Goal: Navigation & Orientation: Find specific page/section

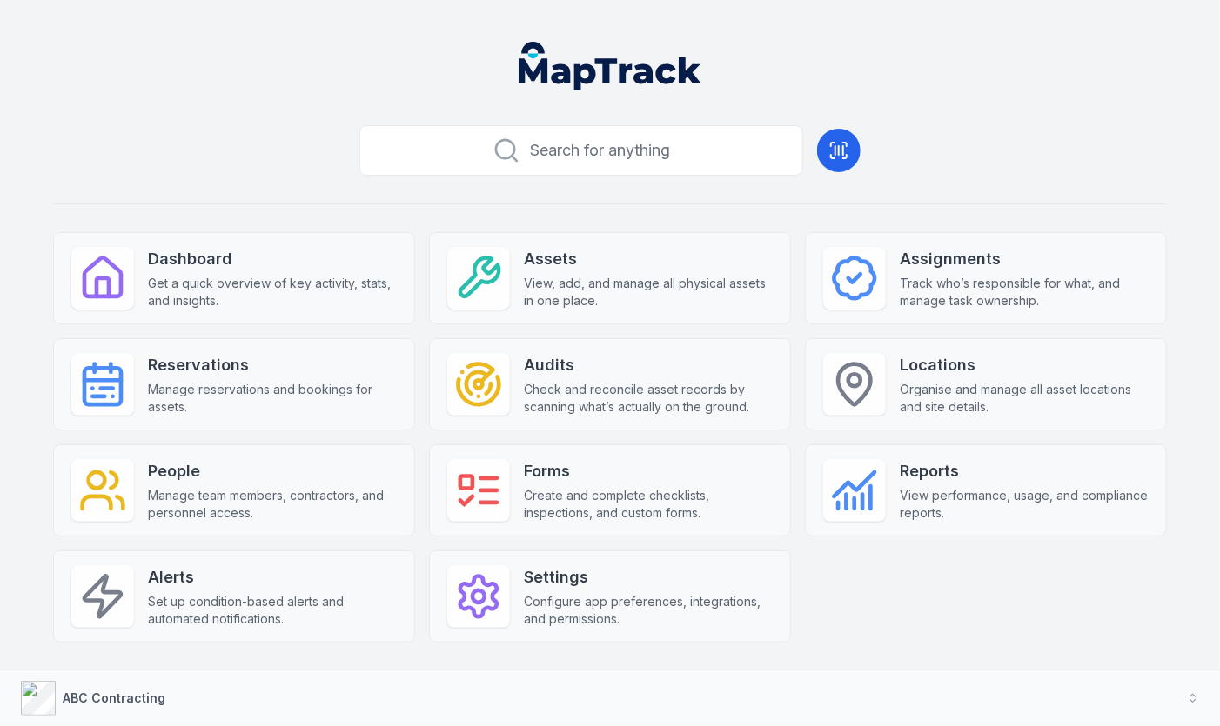
click at [312, 194] on div "Search for anything Dashboard Get a quick overview of key activity, stats, and …" at bounding box center [610, 408] width 1114 height 580
click at [606, 156] on span "Search for anything" at bounding box center [601, 150] width 140 height 24
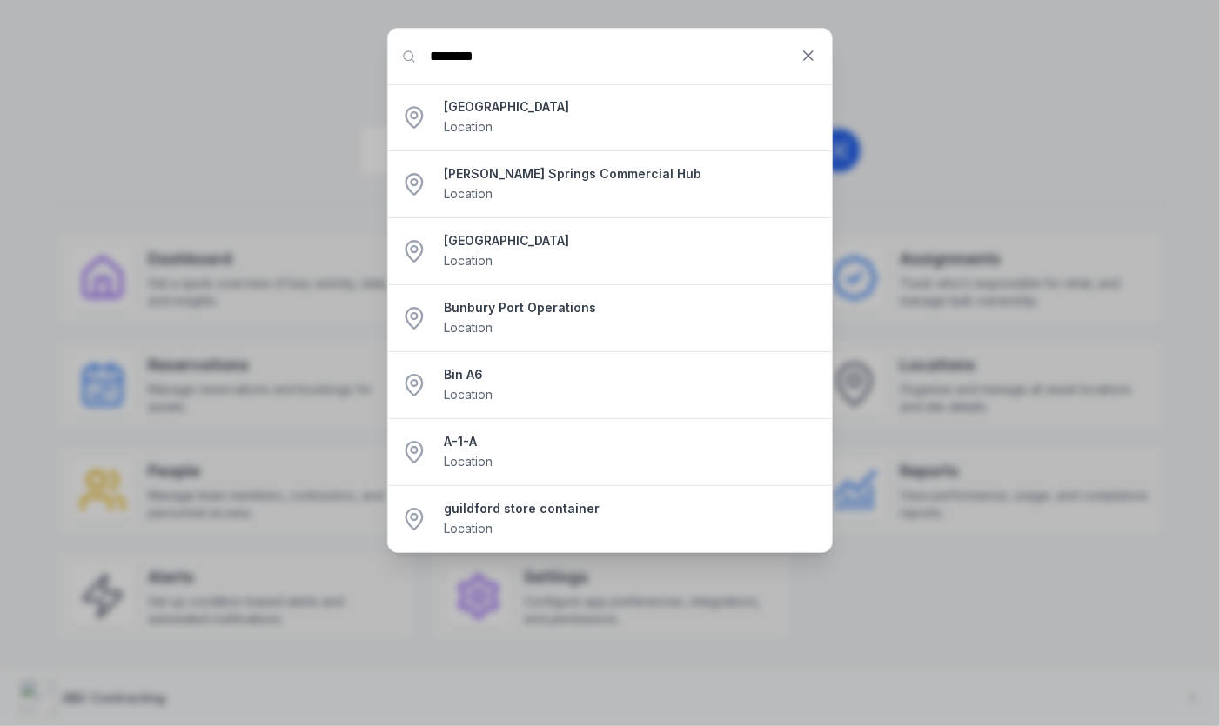
type input "********"
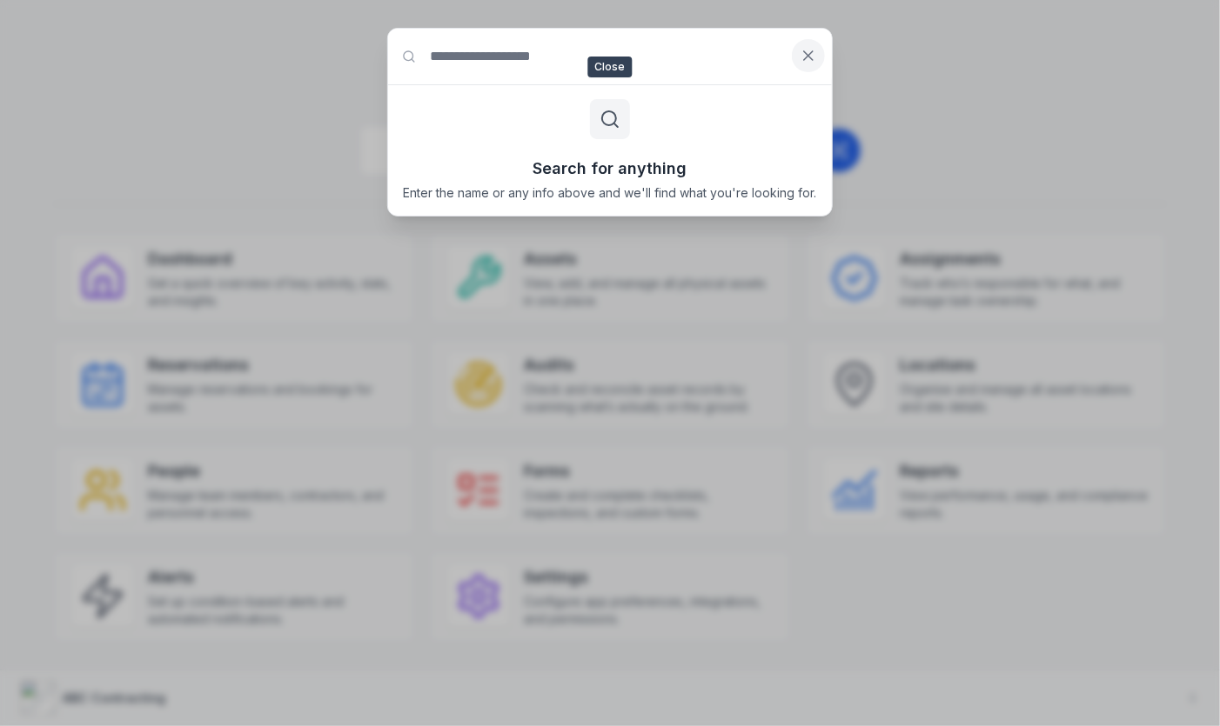
click at [804, 69] on button at bounding box center [808, 55] width 33 height 33
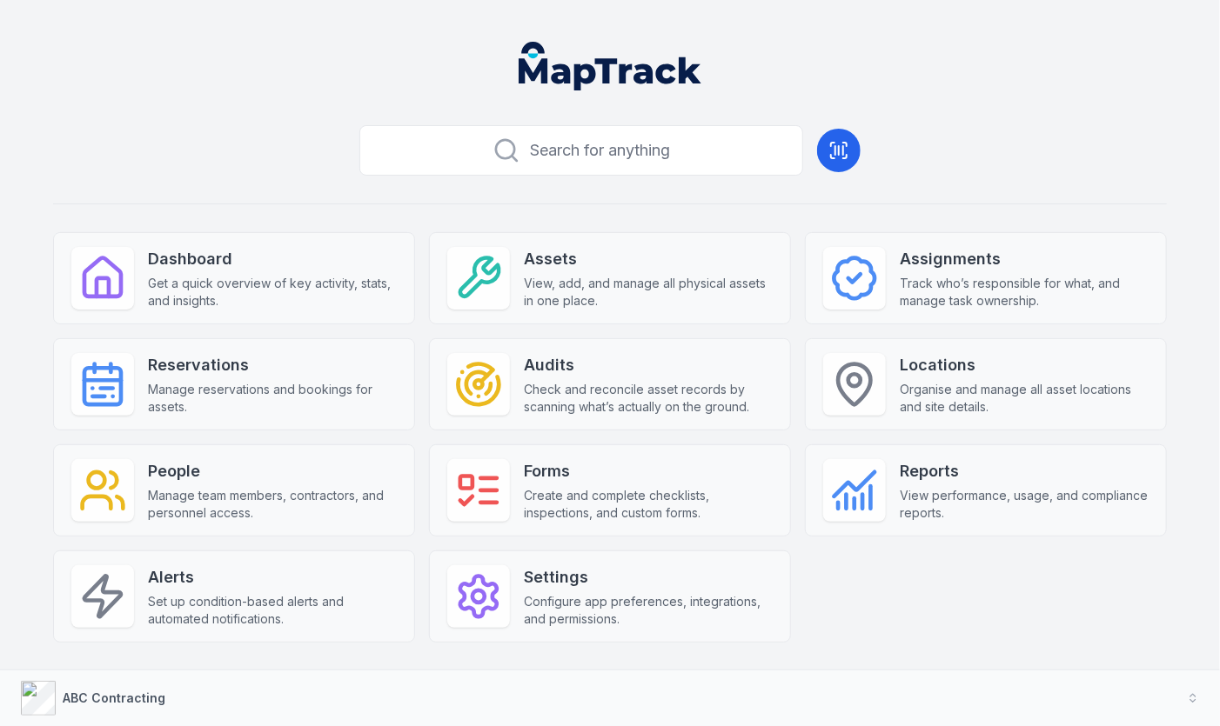
click at [880, 98] on header at bounding box center [610, 73] width 1178 height 90
click at [589, 130] on button "Search for anything" at bounding box center [581, 150] width 444 height 50
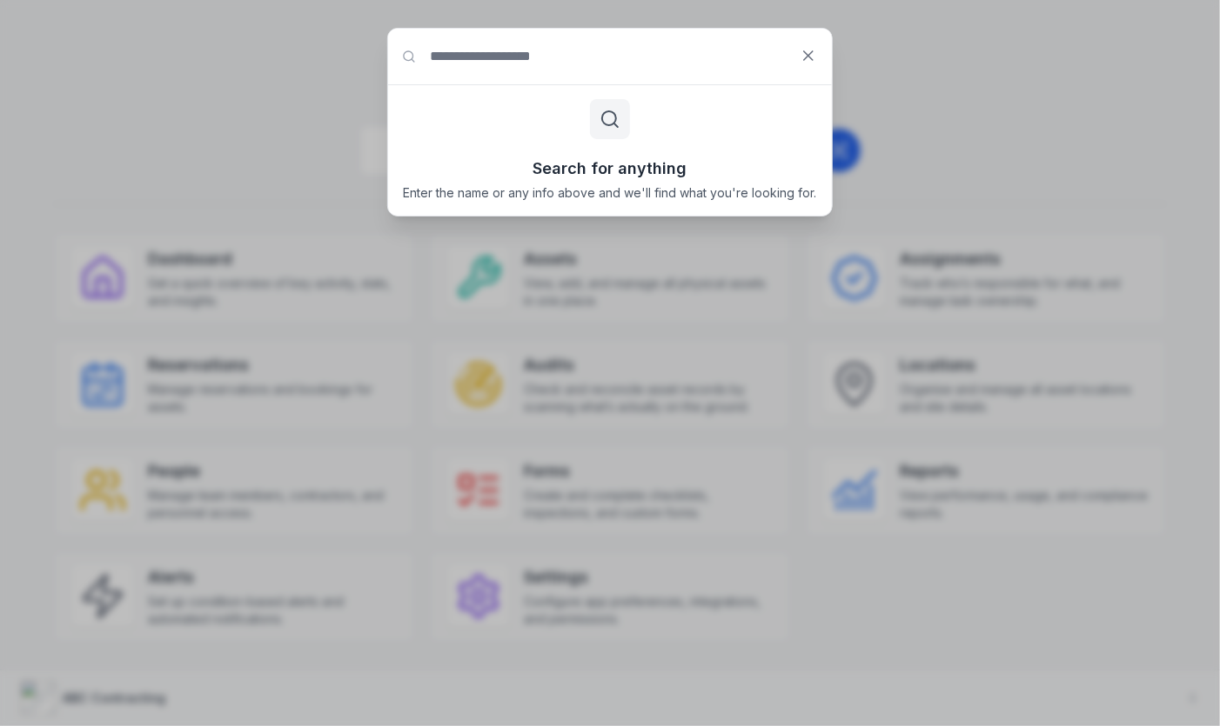
click at [868, 90] on div "Search for anything Search for anything Enter the name or any info above and we…" at bounding box center [610, 363] width 1220 height 726
click at [813, 62] on icon at bounding box center [808, 55] width 17 height 17
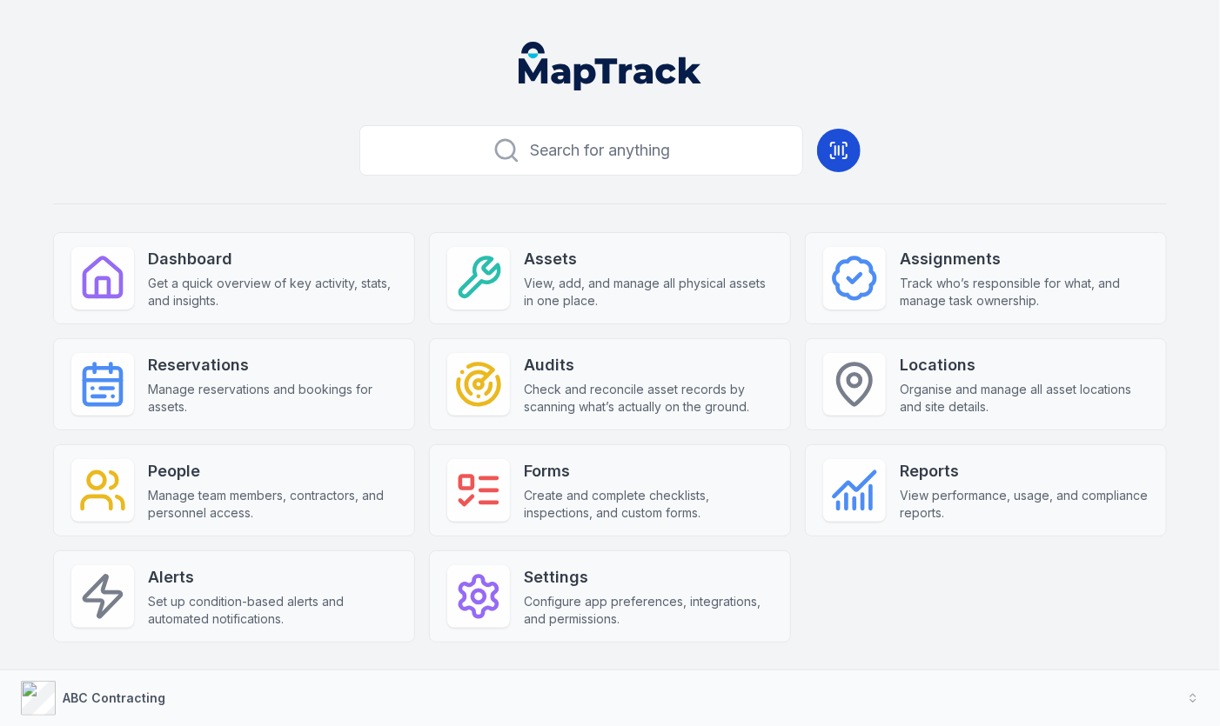
click at [837, 157] on icon at bounding box center [838, 150] width 21 height 21
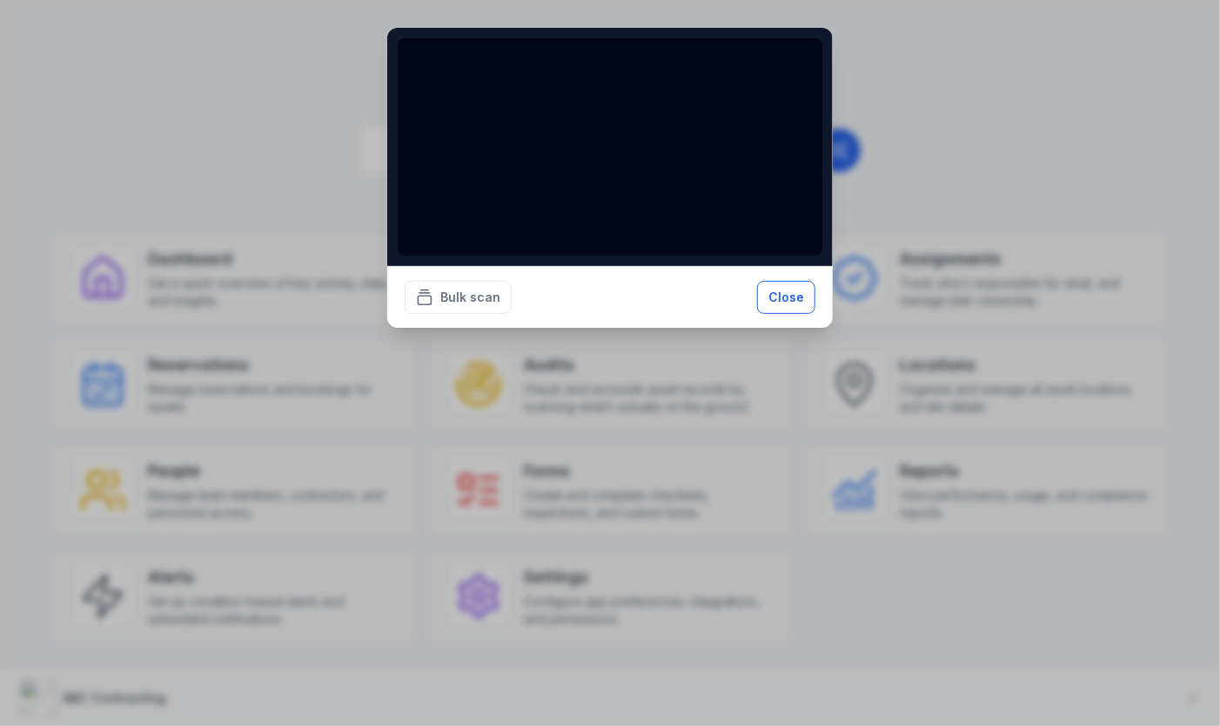
click at [795, 291] on button "Close" at bounding box center [786, 297] width 58 height 33
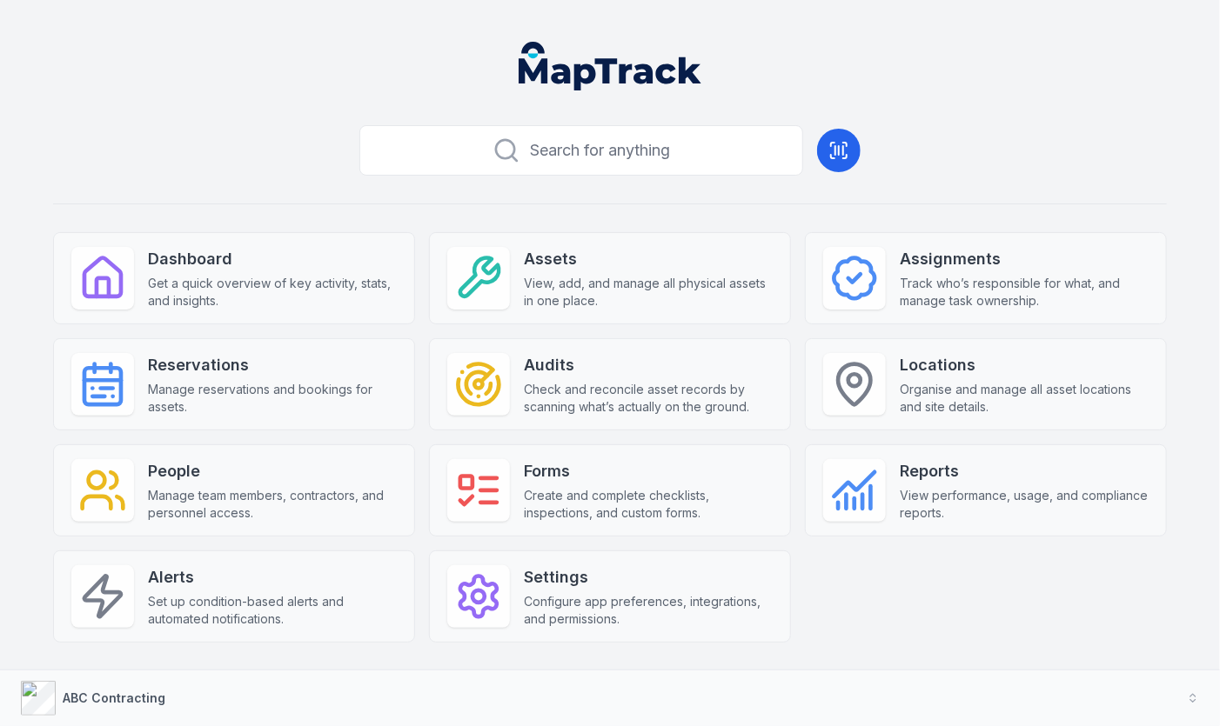
drag, startPoint x: 1215, startPoint y: 141, endPoint x: 217, endPoint y: 143, distance: 997.9
click at [217, 143] on div "Search for anything Dashboard Get a quick overview of key activity, stats, and …" at bounding box center [610, 408] width 1114 height 580
click at [305, 303] on span "Get a quick overview of key activity, stats, and insights." at bounding box center [272, 292] width 249 height 35
